Goal: Task Accomplishment & Management: Manage account settings

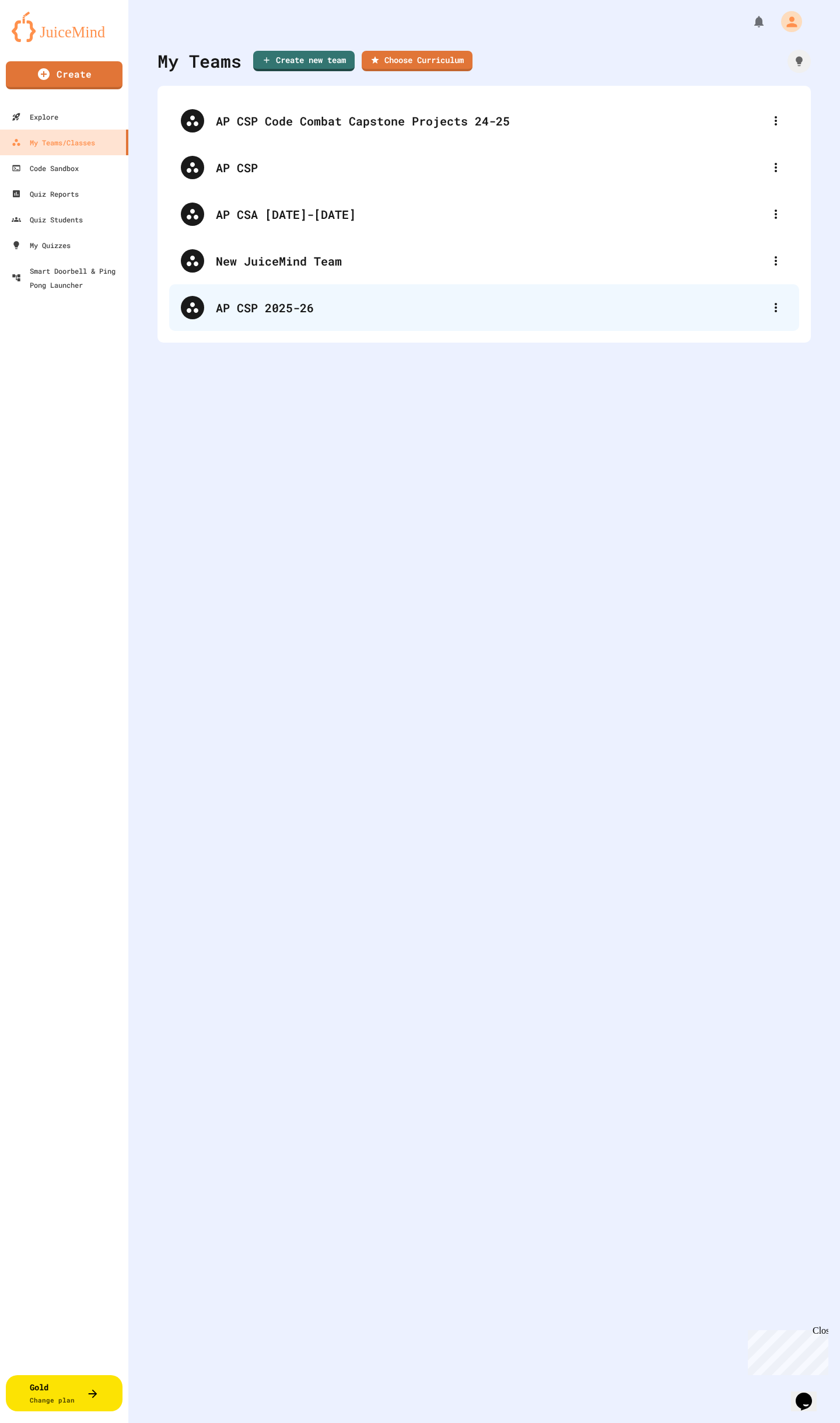
click at [273, 309] on div "AP CSP 2025-26" at bounding box center [490, 308] width 548 height 17
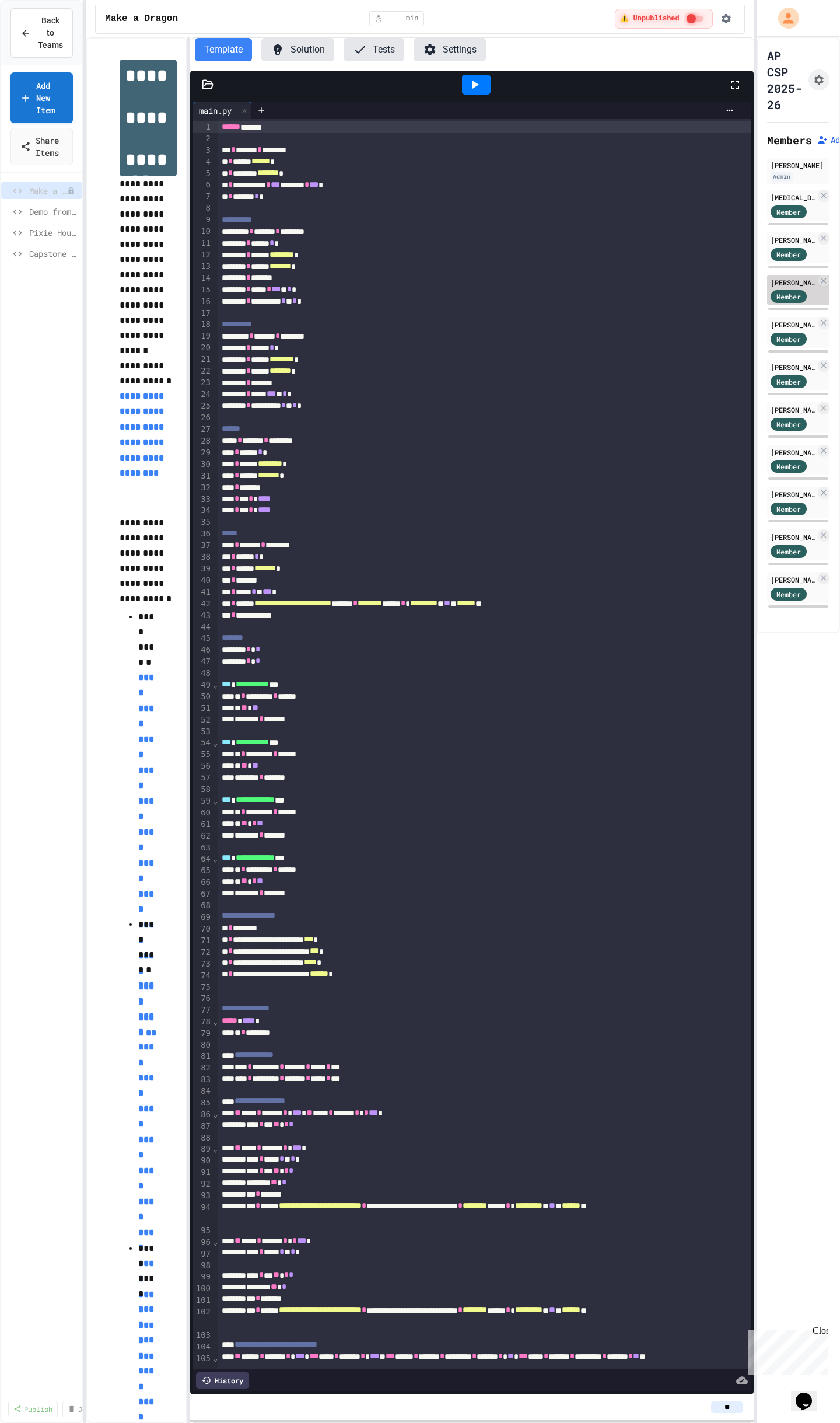
click at [781, 280] on div "[PERSON_NAME]" at bounding box center [792, 283] width 45 height 11
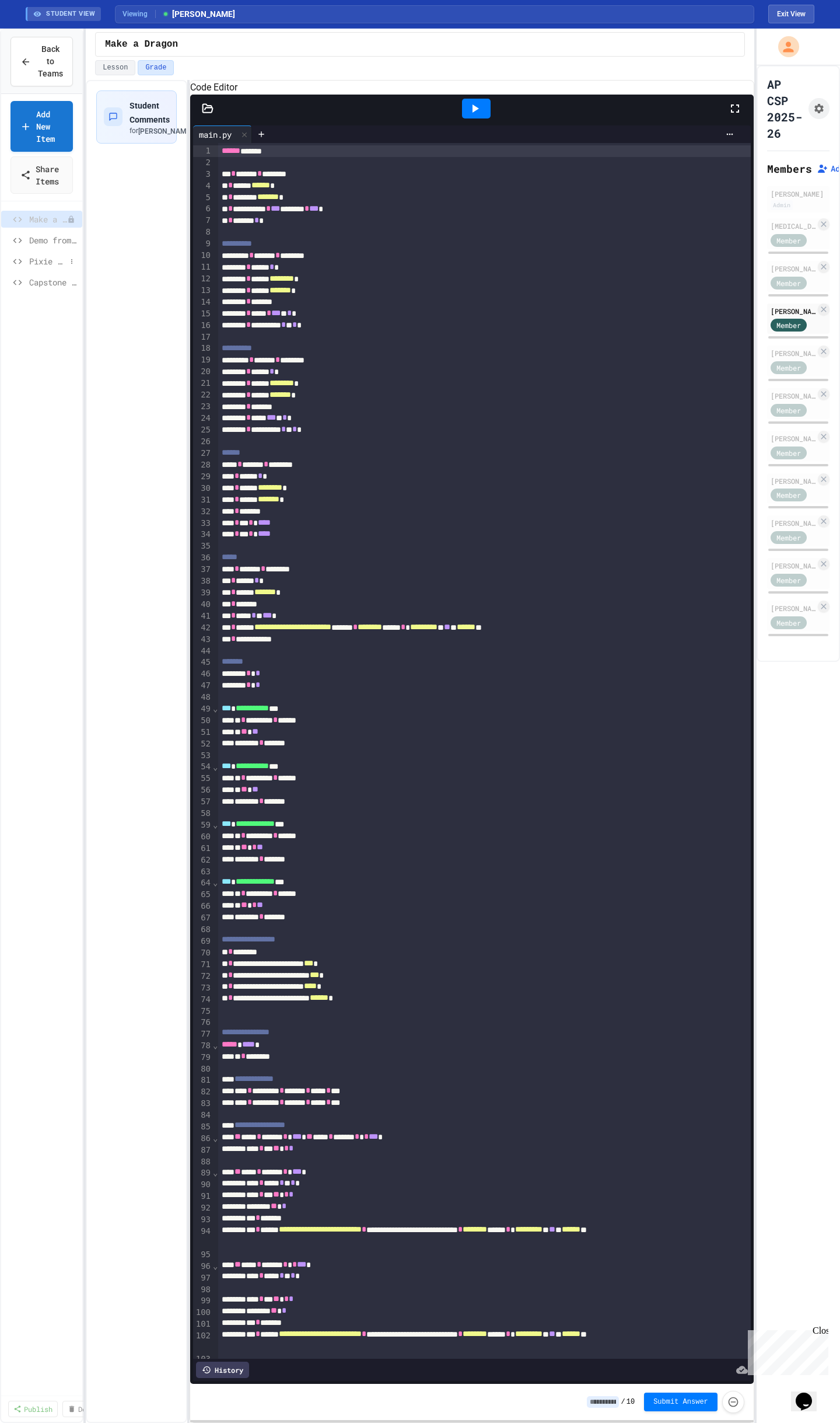
click at [42, 263] on span "Pixie House Practice" at bounding box center [48, 261] width 37 height 12
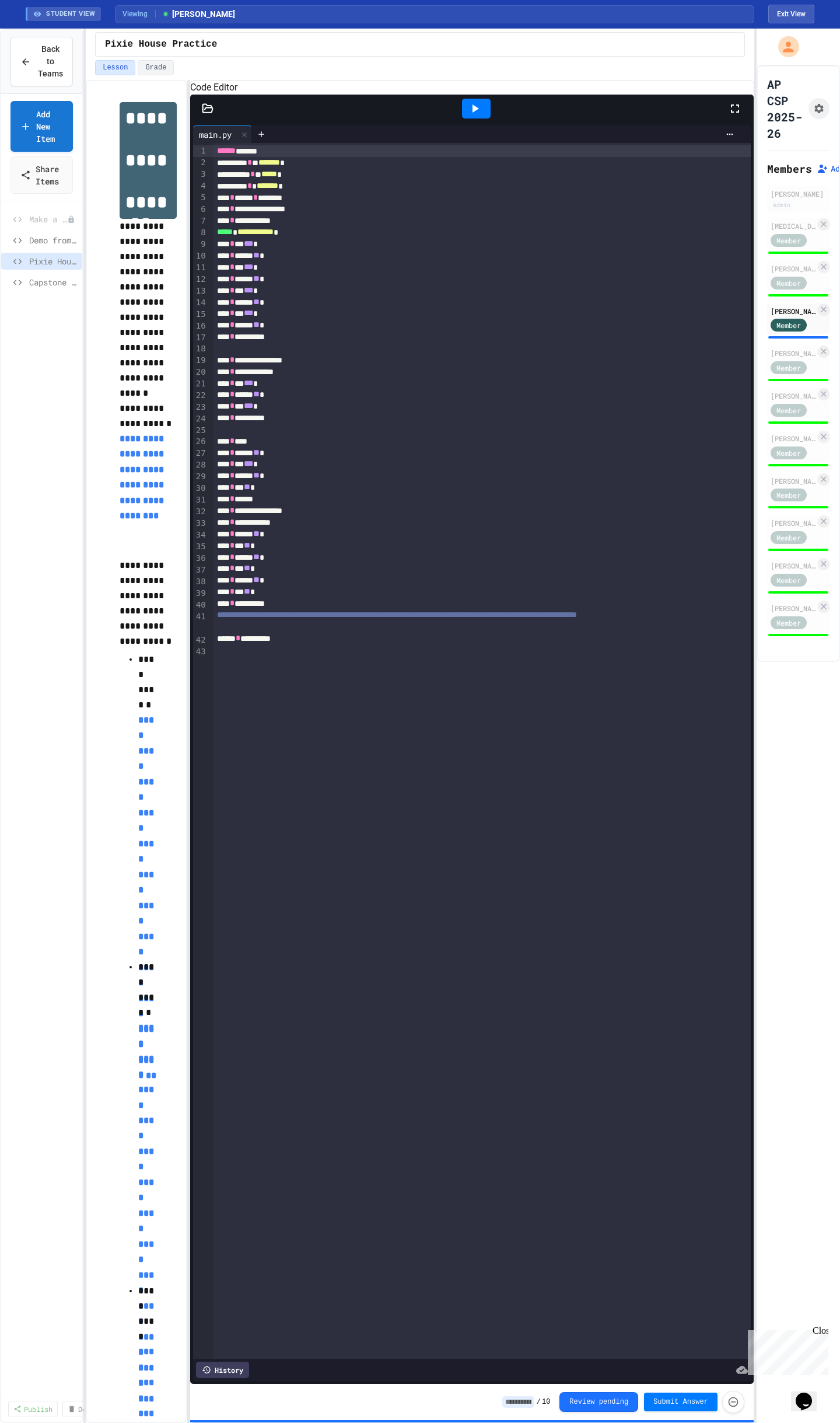
click at [473, 113] on icon at bounding box center [476, 108] width 6 height 8
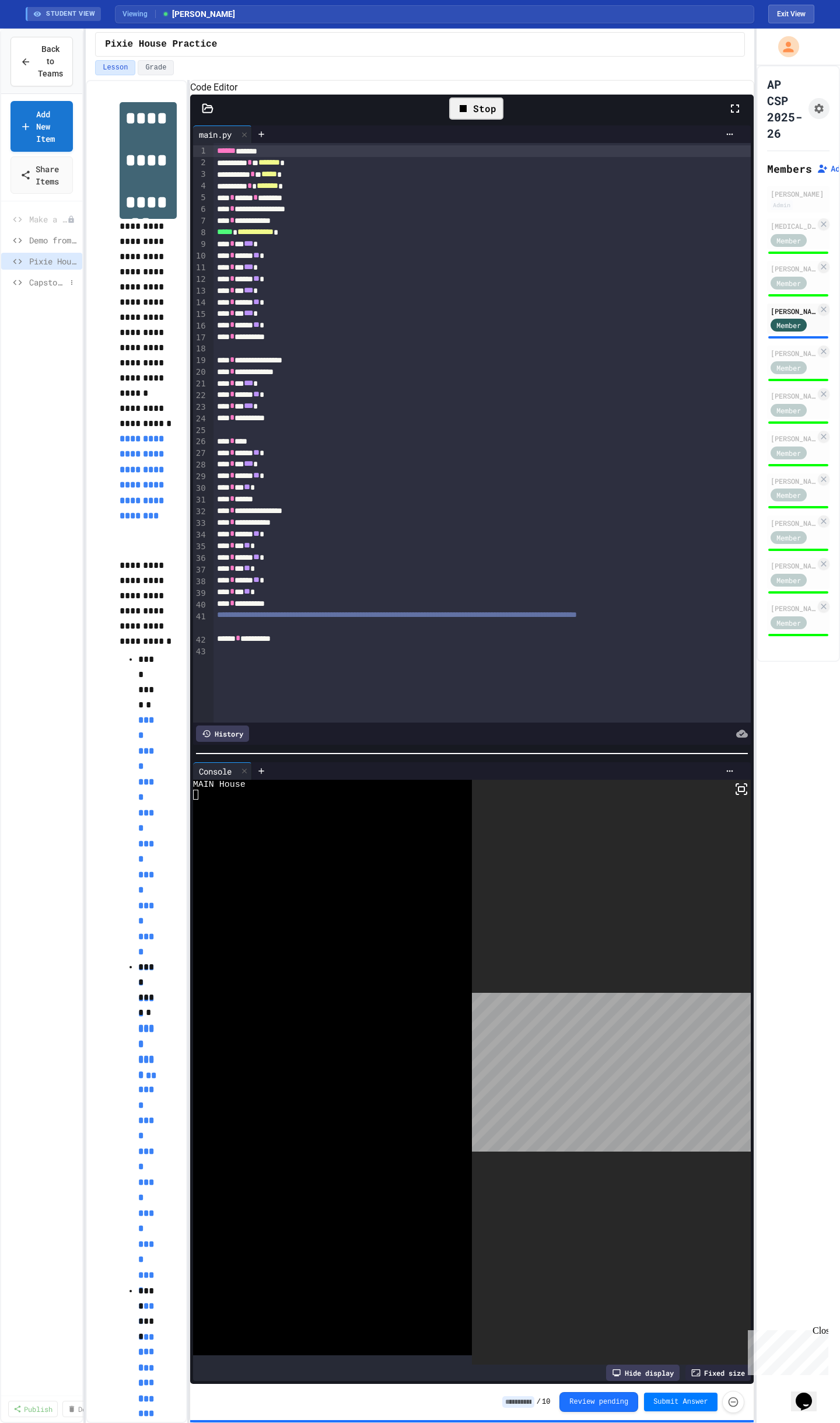
click at [43, 283] on span "Capstone 1: Draw Your Dragon" at bounding box center [48, 282] width 37 height 12
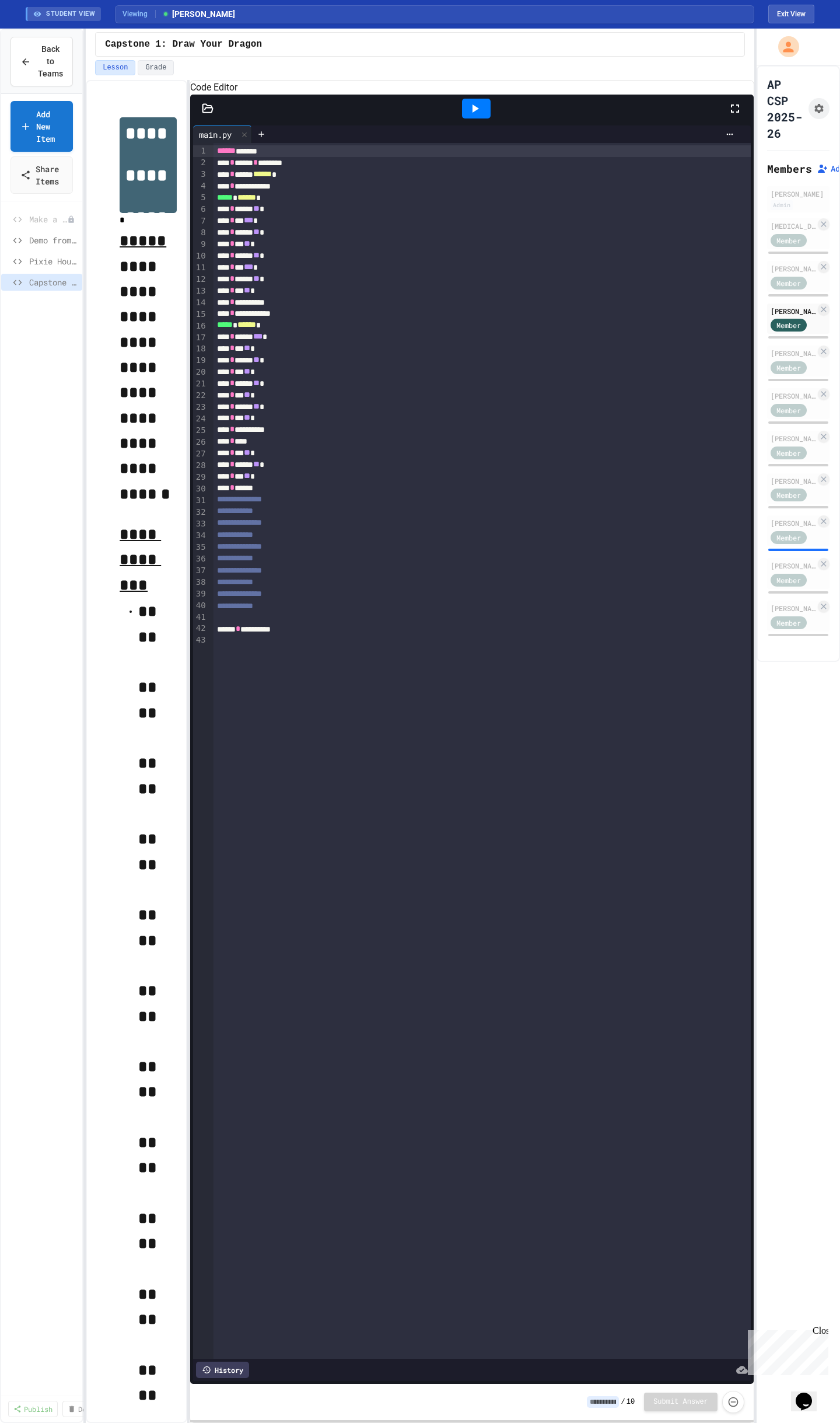
click at [471, 116] on icon at bounding box center [475, 108] width 14 height 14
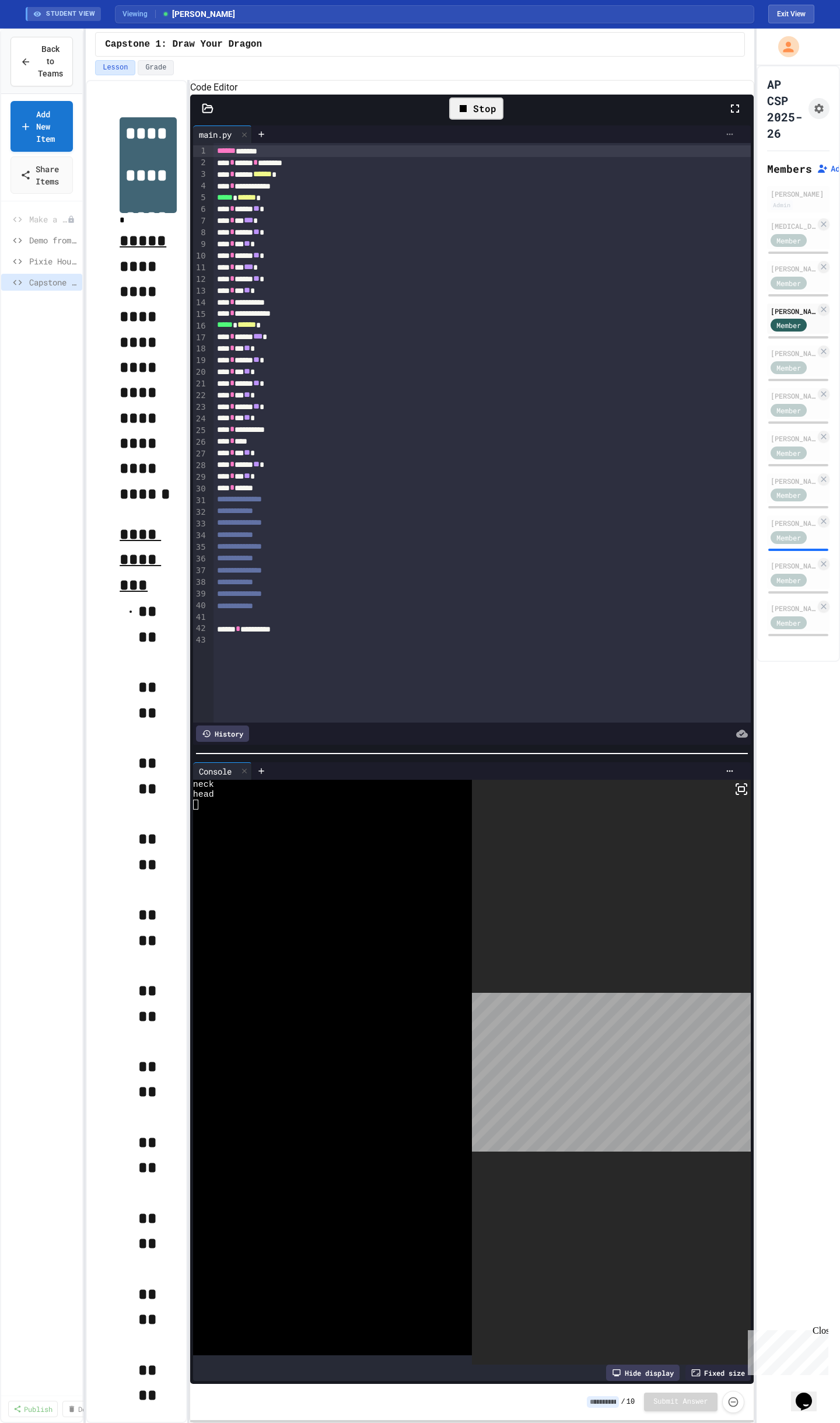
click at [730, 139] on icon at bounding box center [730, 134] width 9 height 9
click at [603, 230] on div at bounding box center [420, 711] width 840 height 1423
click at [729, 139] on icon at bounding box center [730, 134] width 9 height 9
click at [674, 145] on div at bounding box center [420, 711] width 840 height 1423
click at [821, 113] on icon "Assignment Settings" at bounding box center [819, 108] width 11 height 11
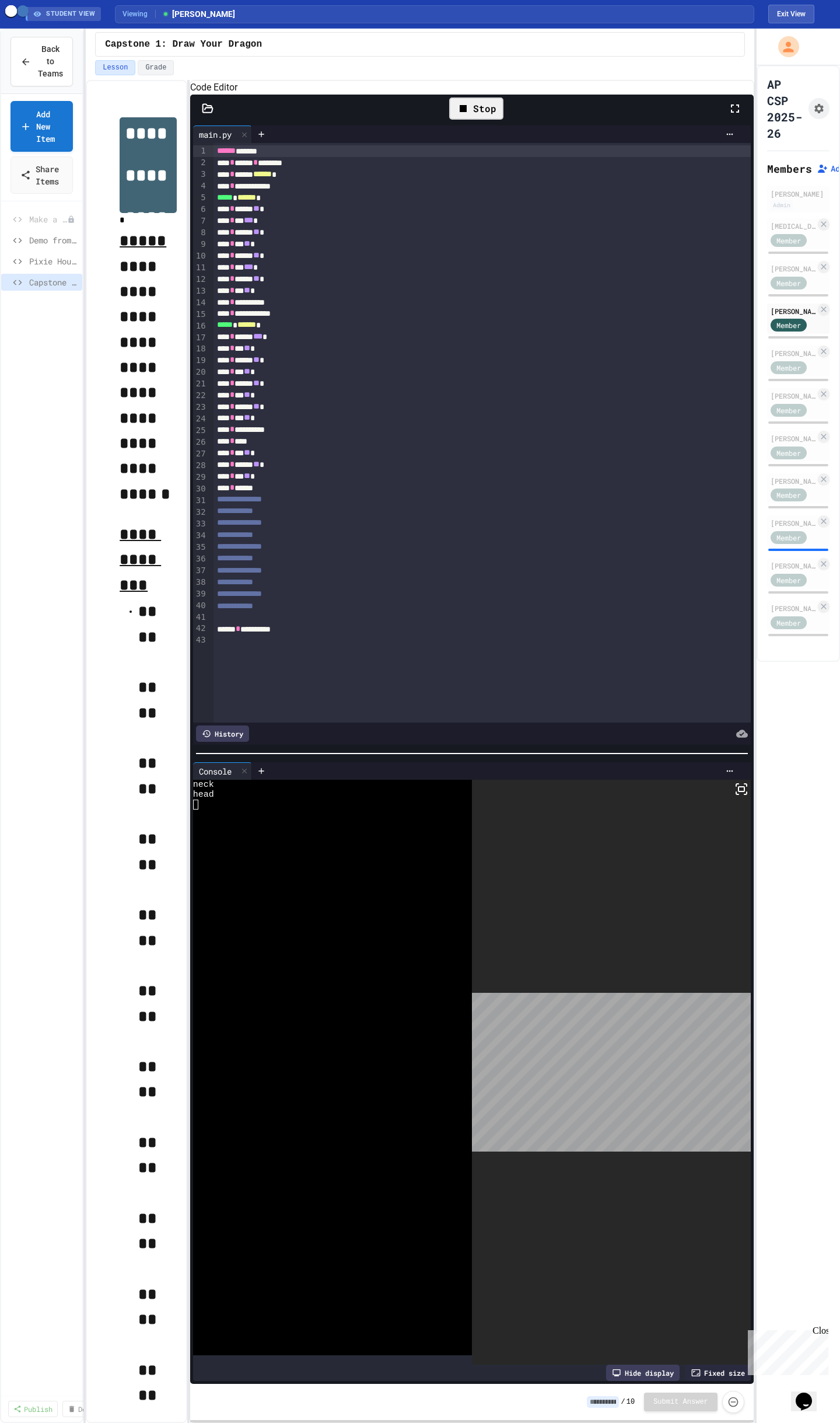
scroll to position [14, 0]
click at [577, 1423] on icon at bounding box center [572, 1442] width 14 height 14
